Goal: Task Accomplishment & Management: Complete application form

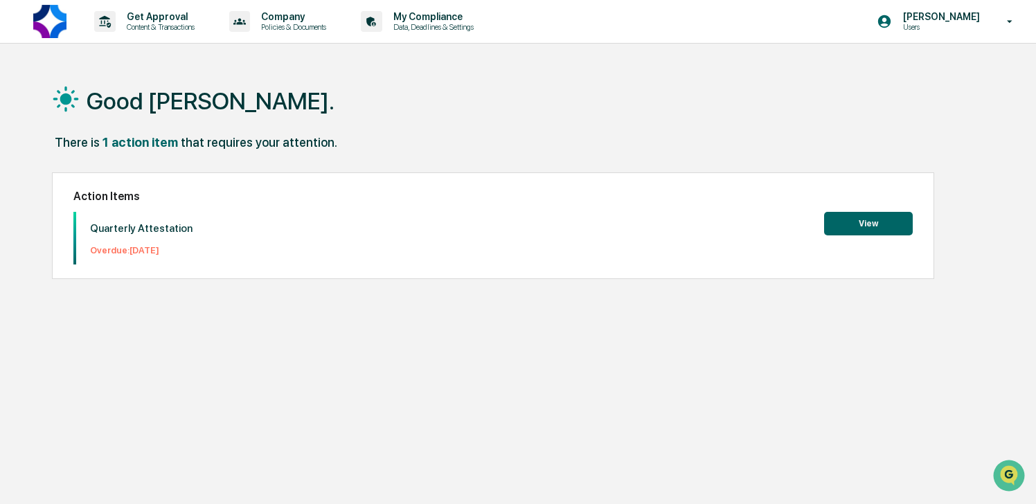
click at [849, 221] on button "View" at bounding box center [868, 224] width 89 height 24
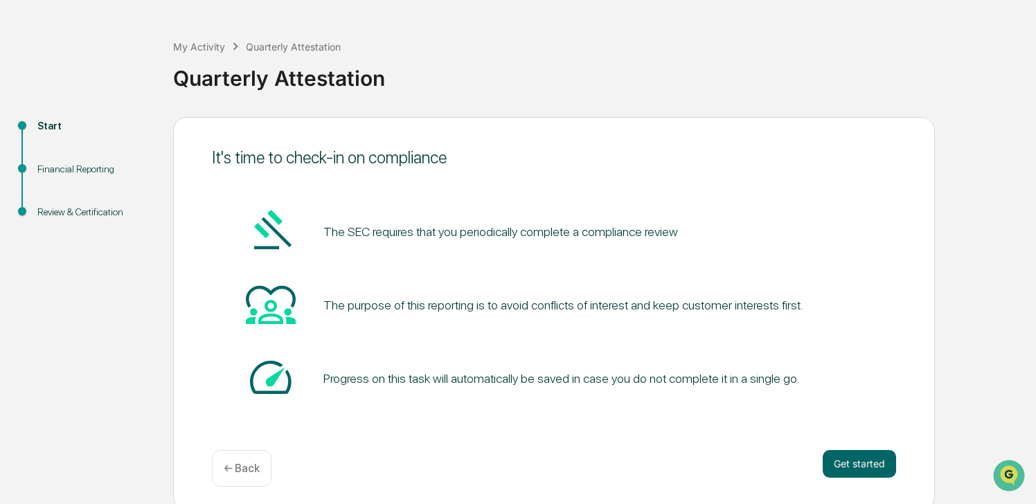
scroll to position [54, 0]
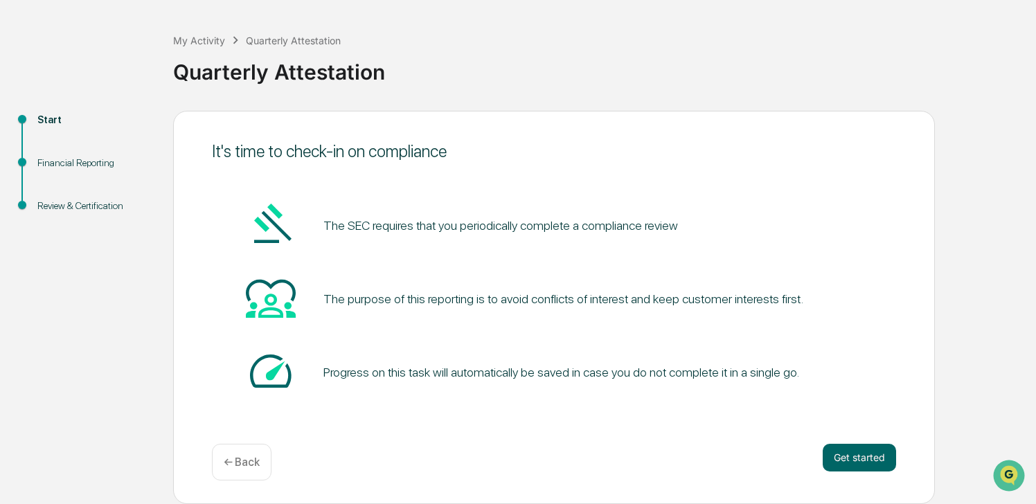
click at [252, 460] on p "← Back" at bounding box center [242, 462] width 36 height 13
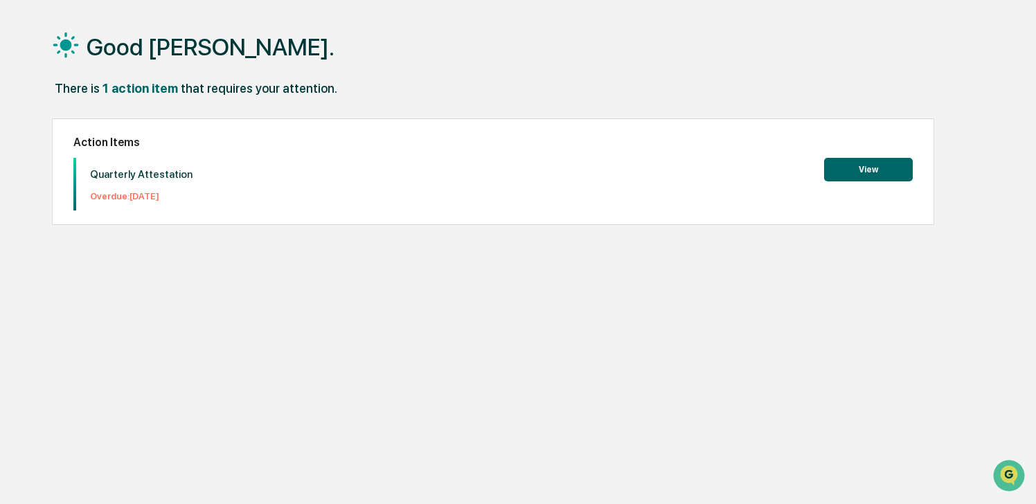
click at [856, 163] on button "View" at bounding box center [868, 170] width 89 height 24
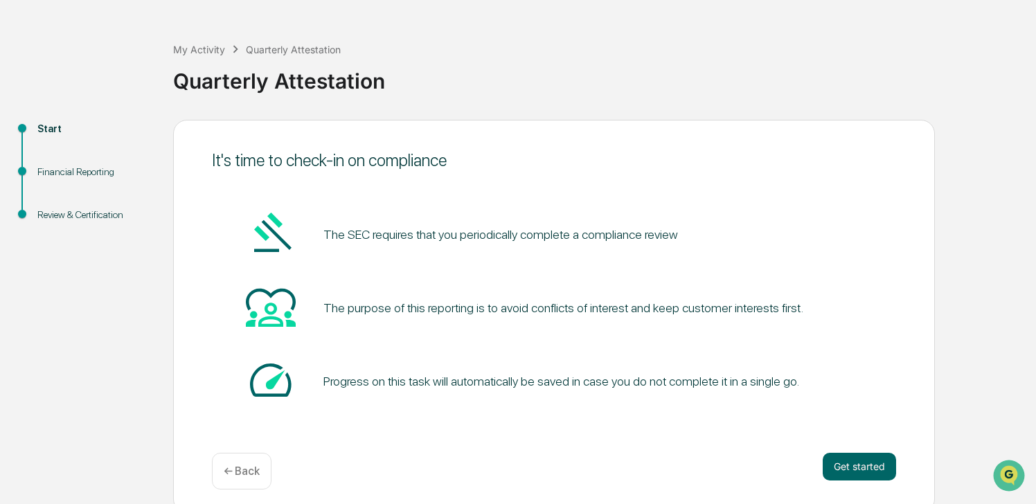
scroll to position [54, 0]
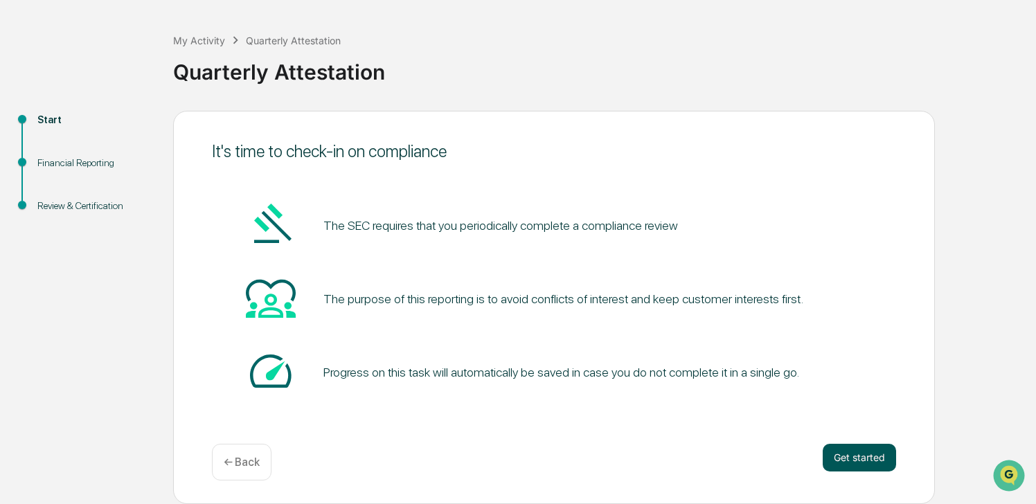
click at [863, 453] on button "Get started" at bounding box center [859, 458] width 73 height 28
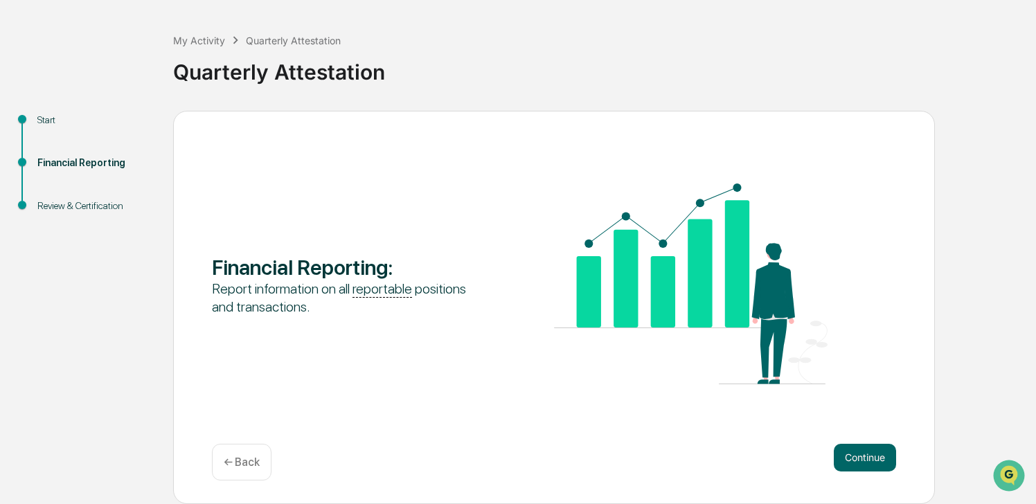
click at [863, 453] on button "Continue" at bounding box center [865, 458] width 62 height 28
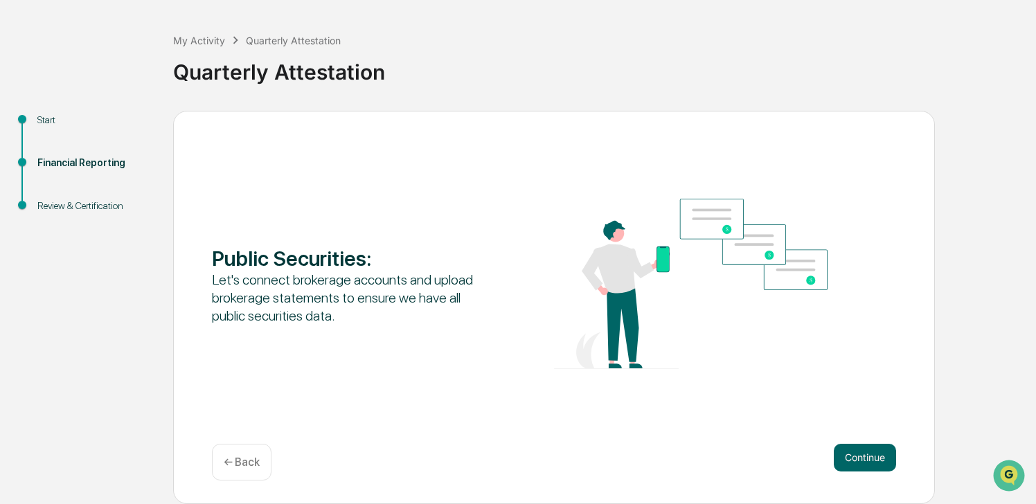
click at [863, 453] on button "Continue" at bounding box center [865, 458] width 62 height 28
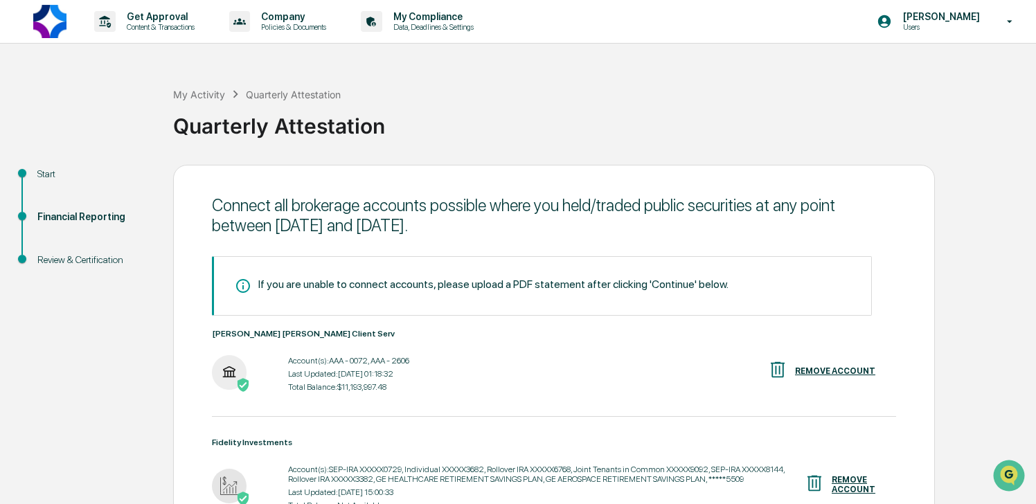
scroll to position [156, 0]
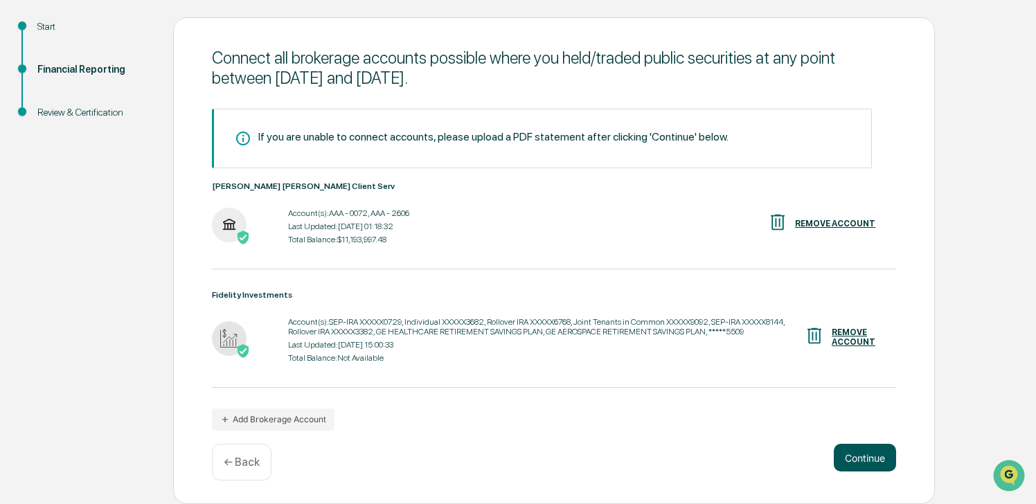
click at [866, 462] on button "Continue" at bounding box center [865, 458] width 62 height 28
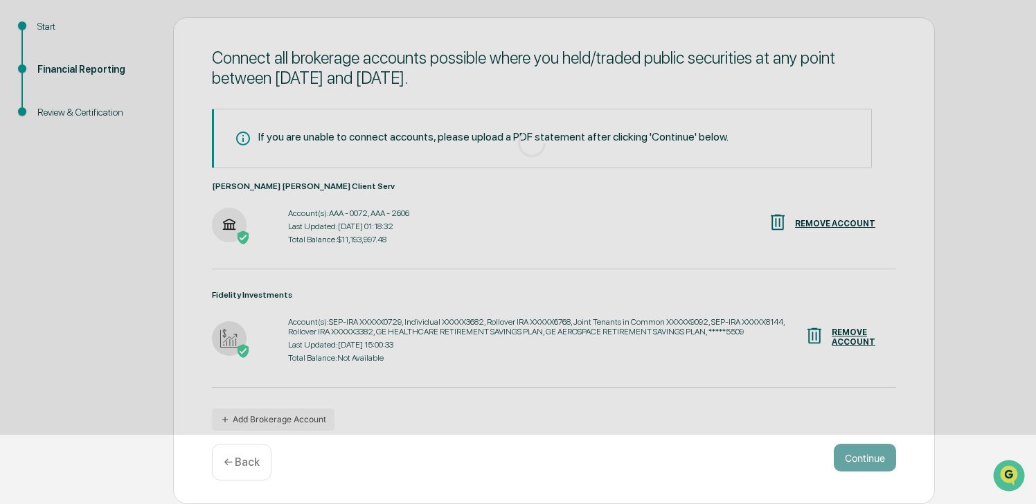
scroll to position [54, 0]
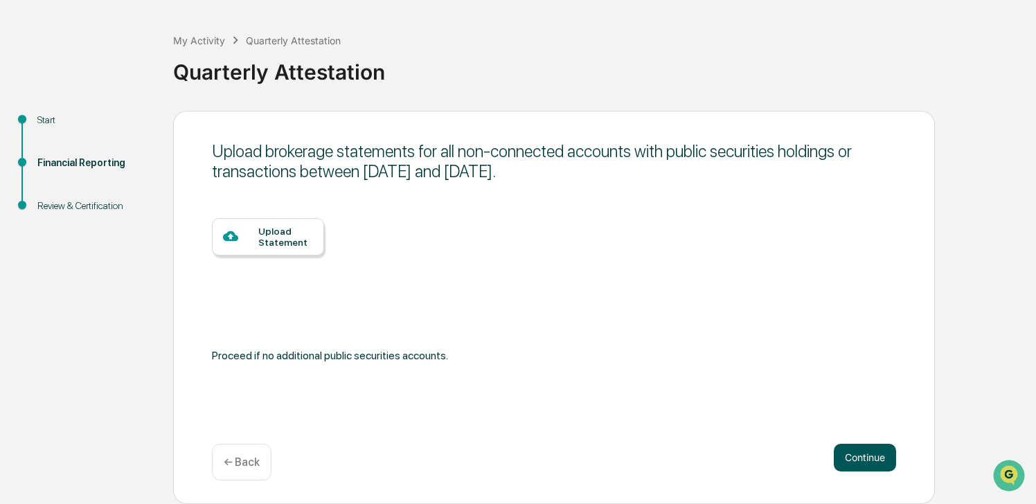
click at [866, 462] on button "Continue" at bounding box center [865, 458] width 62 height 28
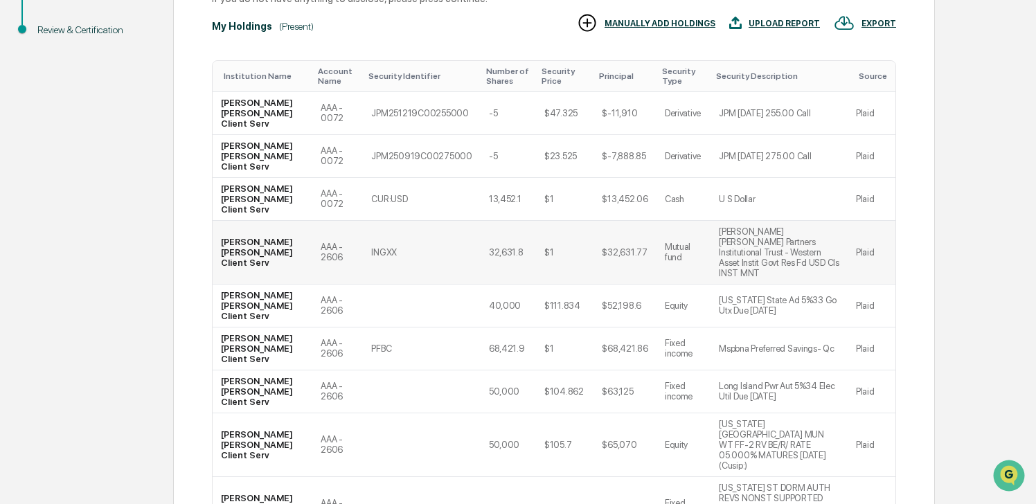
scroll to position [378, 0]
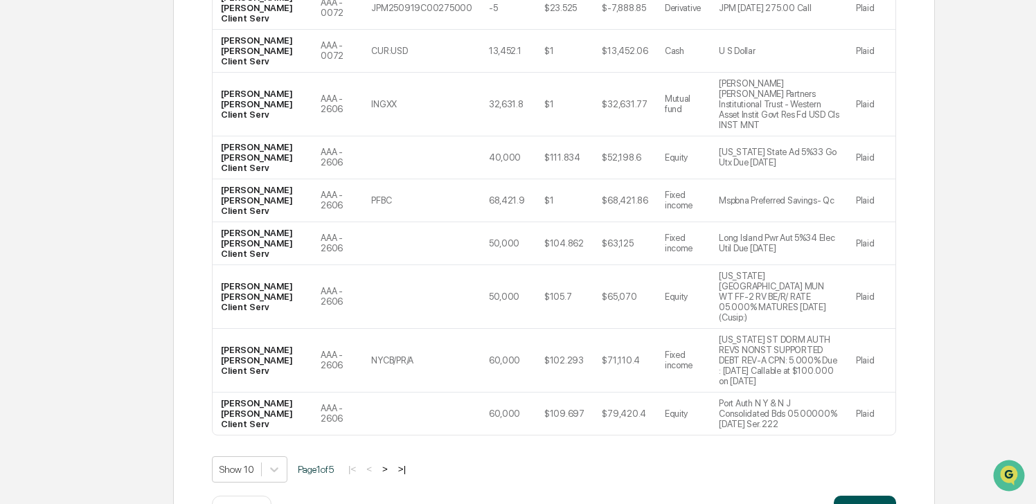
click at [884, 496] on button "Continue" at bounding box center [865, 510] width 62 height 28
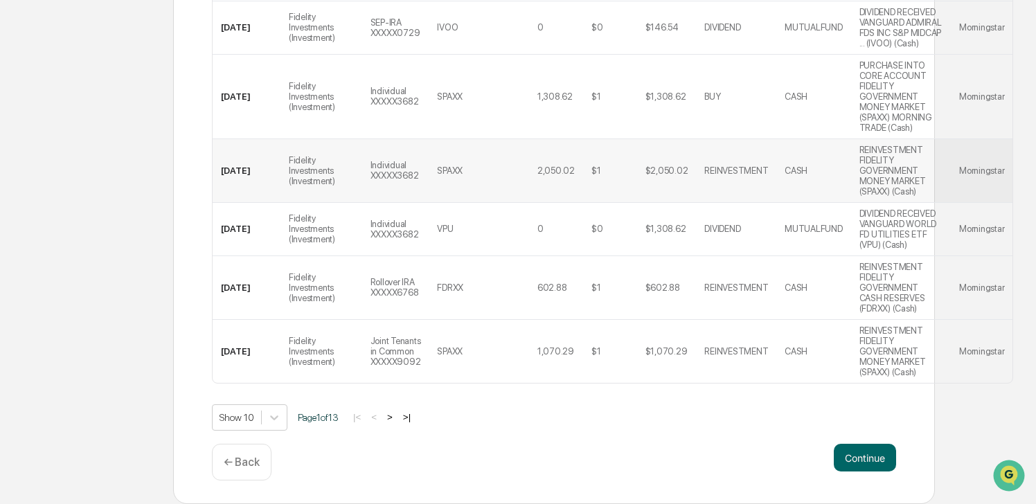
scroll to position [741, 0]
click at [864, 458] on button "Continue" at bounding box center [865, 458] width 62 height 28
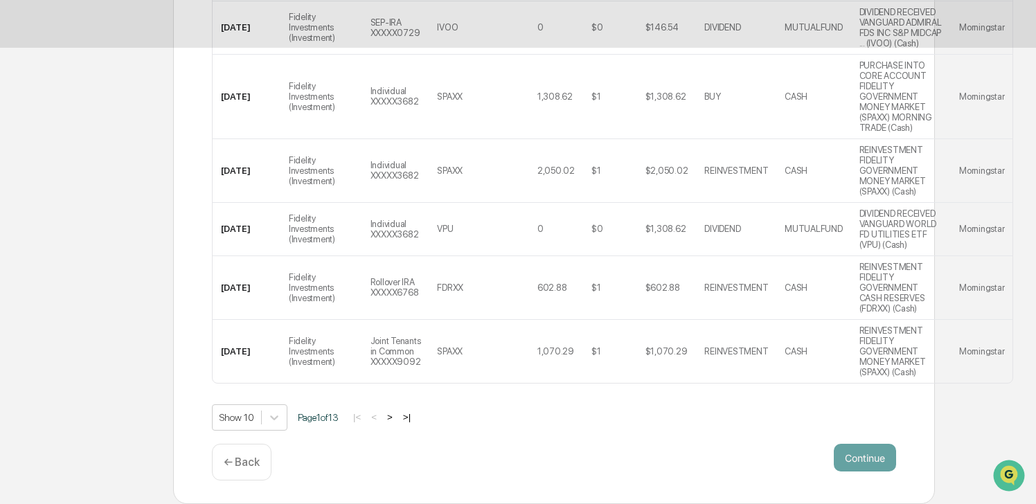
scroll to position [98, 0]
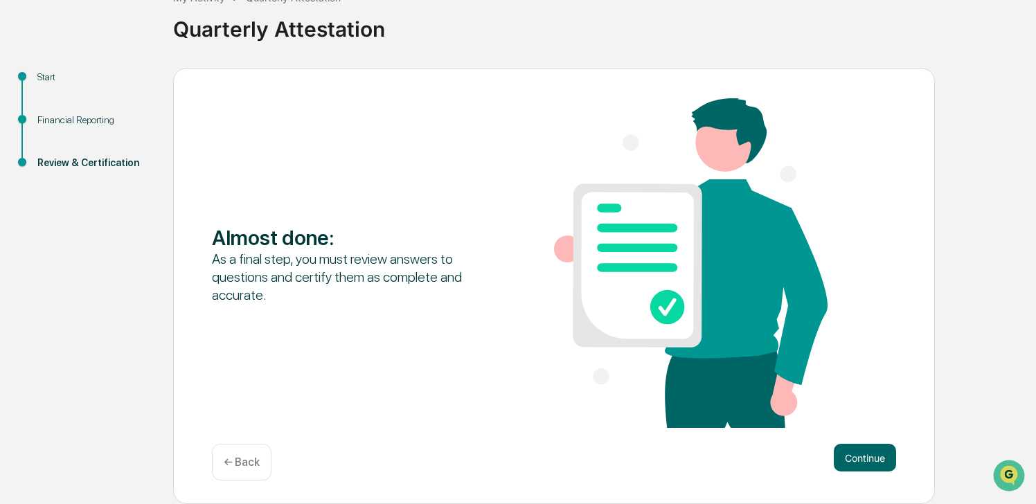
click at [864, 458] on button "Continue" at bounding box center [865, 458] width 62 height 28
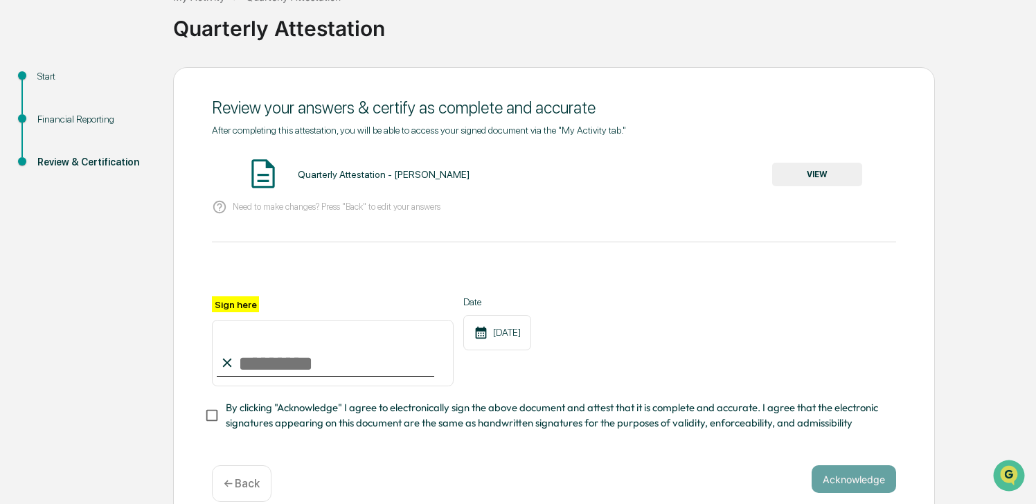
click at [296, 367] on input "Sign here" at bounding box center [333, 353] width 242 height 66
type input "**********"
click at [868, 476] on button "Acknowledge" at bounding box center [853, 479] width 84 height 28
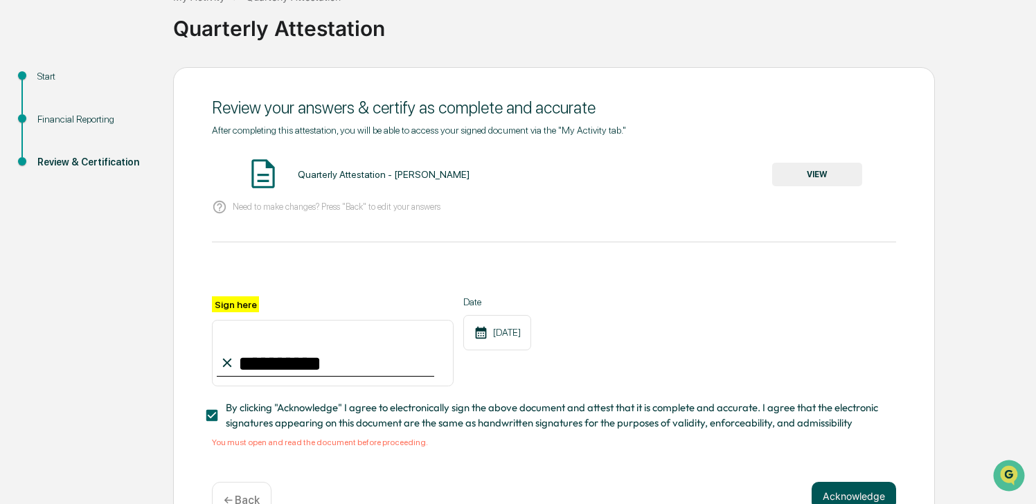
click at [859, 487] on button "Acknowledge" at bounding box center [853, 496] width 84 height 28
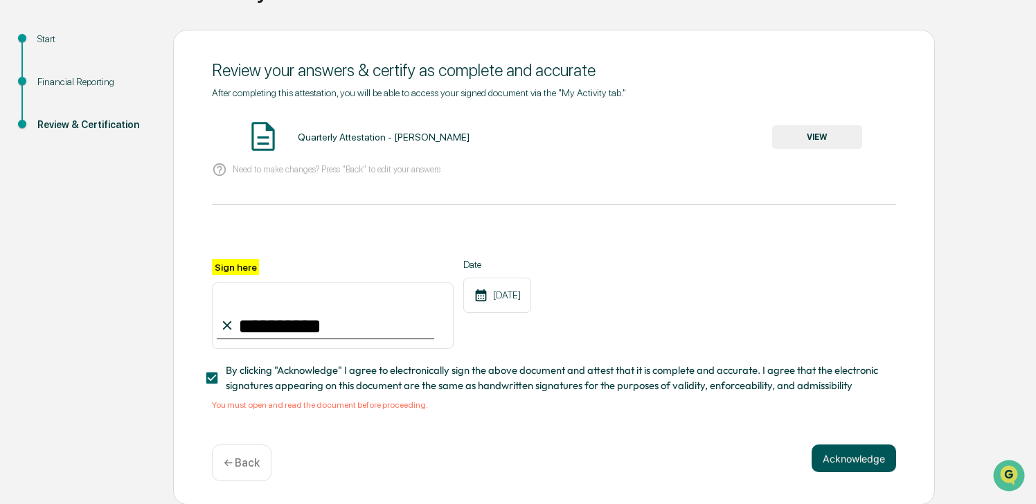
click at [850, 460] on button "Acknowledge" at bounding box center [853, 459] width 84 height 28
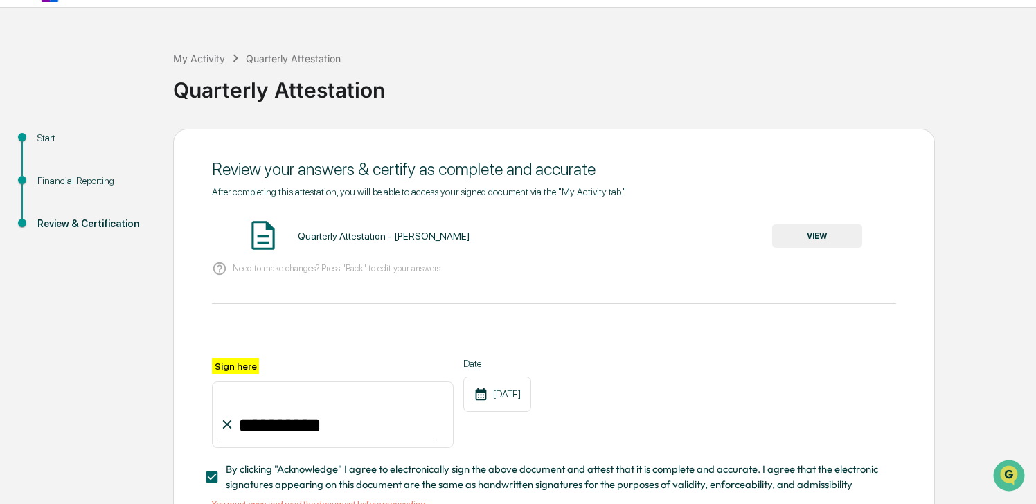
scroll to position [38, 0]
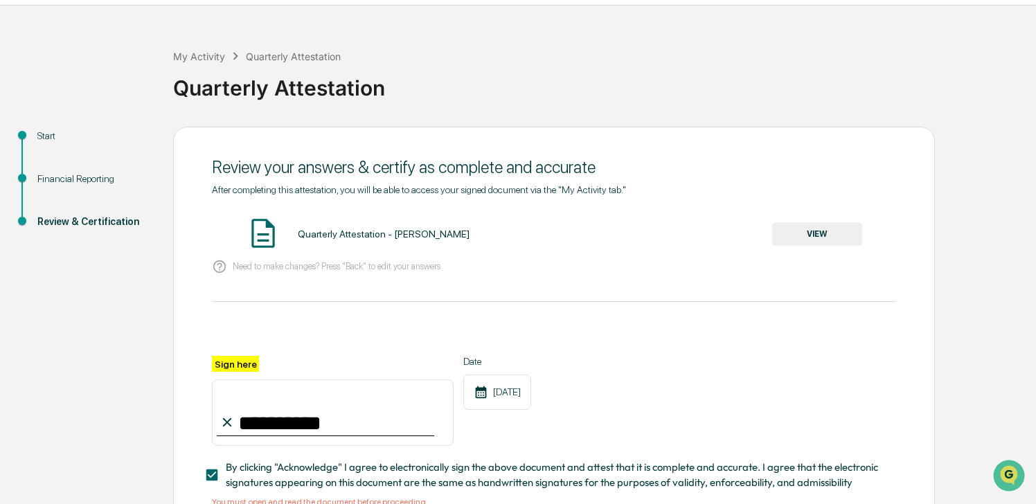
click at [799, 231] on button "VIEW" at bounding box center [817, 234] width 90 height 24
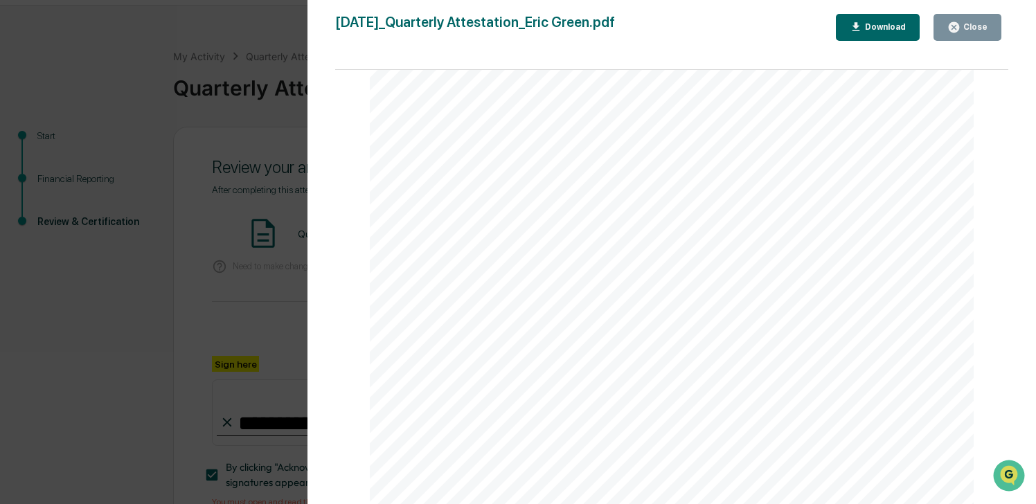
scroll to position [2738, 0]
click at [969, 26] on div "Close" at bounding box center [973, 27] width 27 height 10
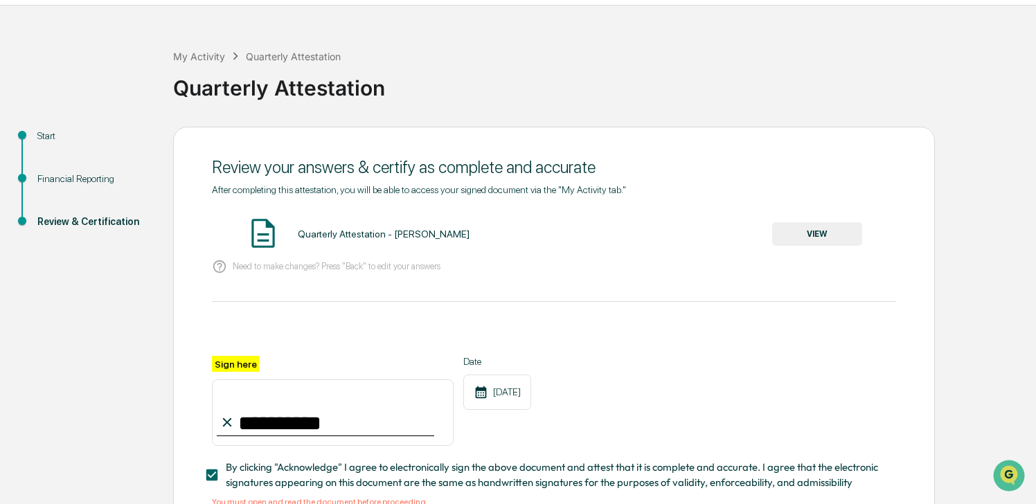
scroll to position [135, 0]
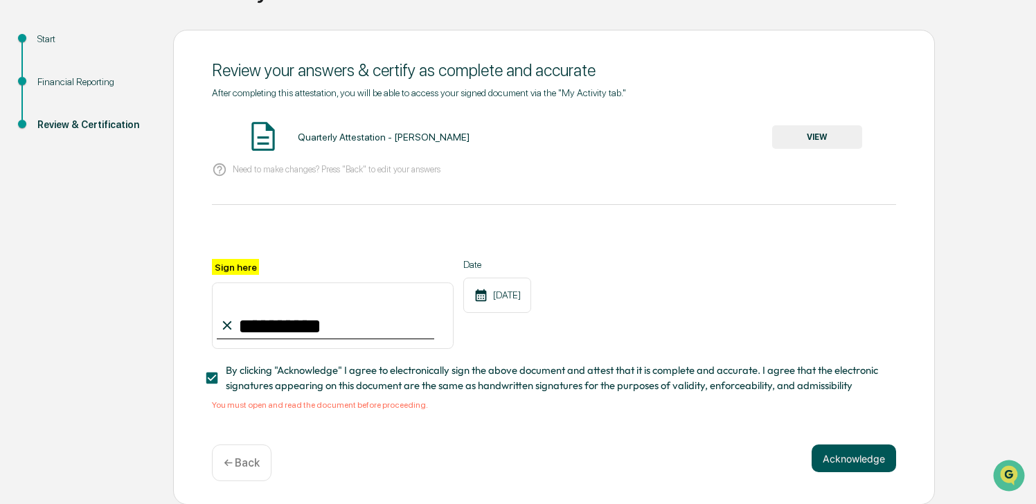
click at [847, 460] on button "Acknowledge" at bounding box center [853, 459] width 84 height 28
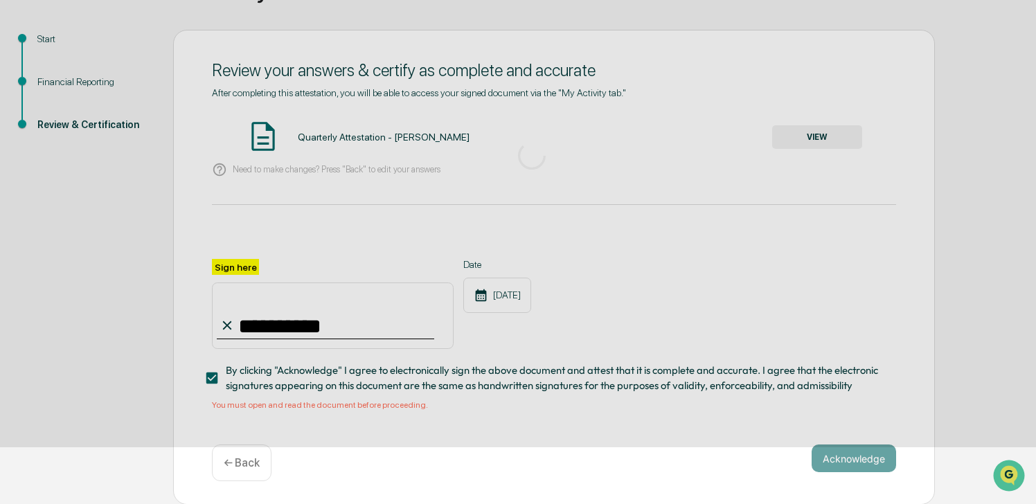
scroll to position [54, 0]
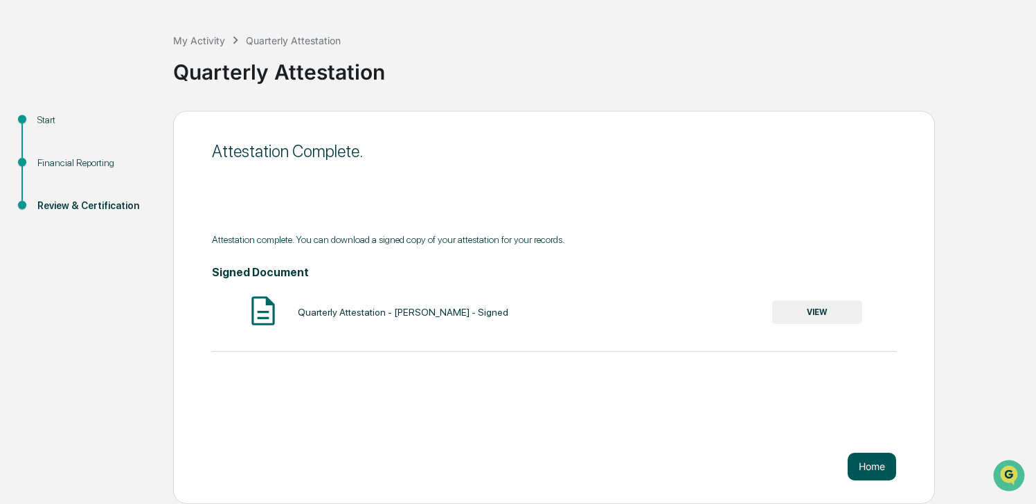
click at [872, 464] on button "Home" at bounding box center [871, 467] width 48 height 28
